Goal: Information Seeking & Learning: Learn about a topic

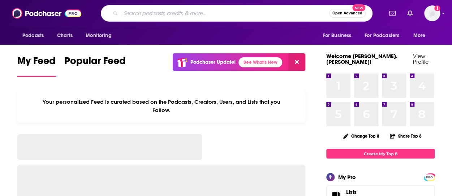
click at [186, 16] on input "Search podcasts, credits, & more..." at bounding box center [225, 14] width 208 height 12
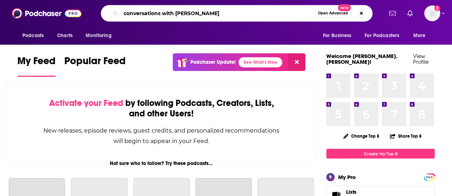
type input "conversations with [PERSON_NAME]"
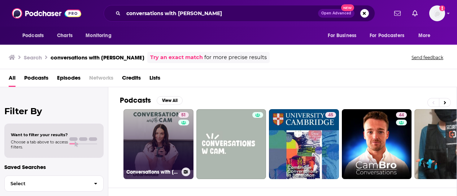
click at [159, 151] on link "51 Conversations with [PERSON_NAME]" at bounding box center [158, 144] width 70 height 70
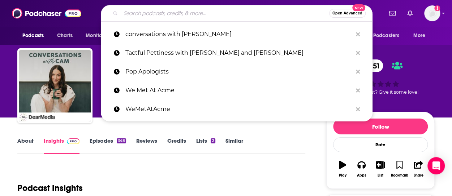
click at [193, 13] on input "Search podcasts, credits, & more..." at bounding box center [225, 14] width 208 height 12
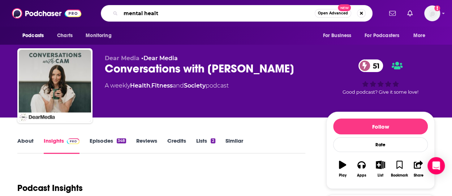
type input "mental health"
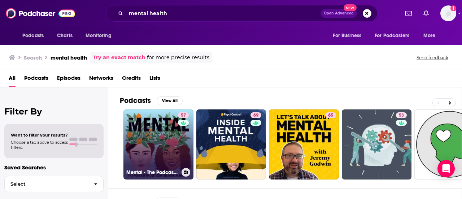
click at [178, 140] on link "57 Mental - The Podcast to Destigmatise Mental Health" at bounding box center [158, 144] width 70 height 70
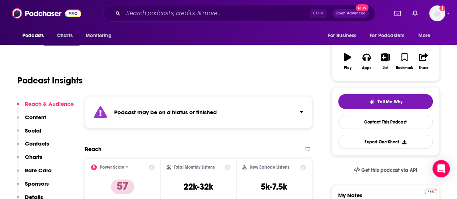
scroll to position [108, 0]
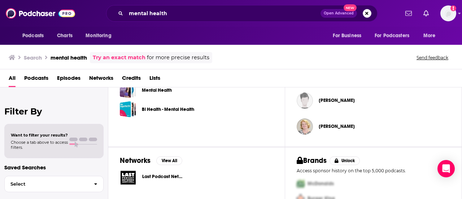
scroll to position [307, 0]
